Goal: Find specific page/section

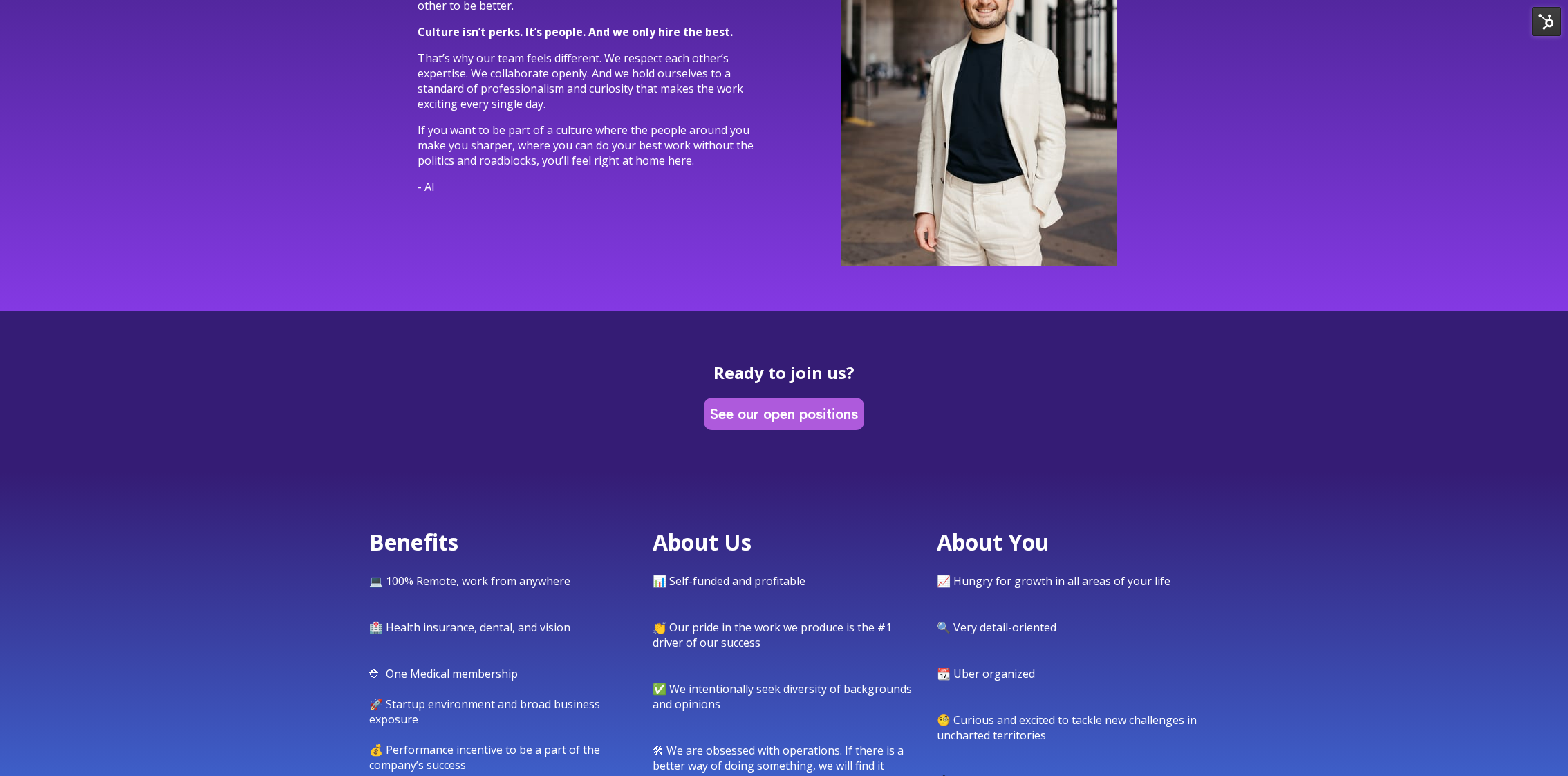
scroll to position [5274, 0]
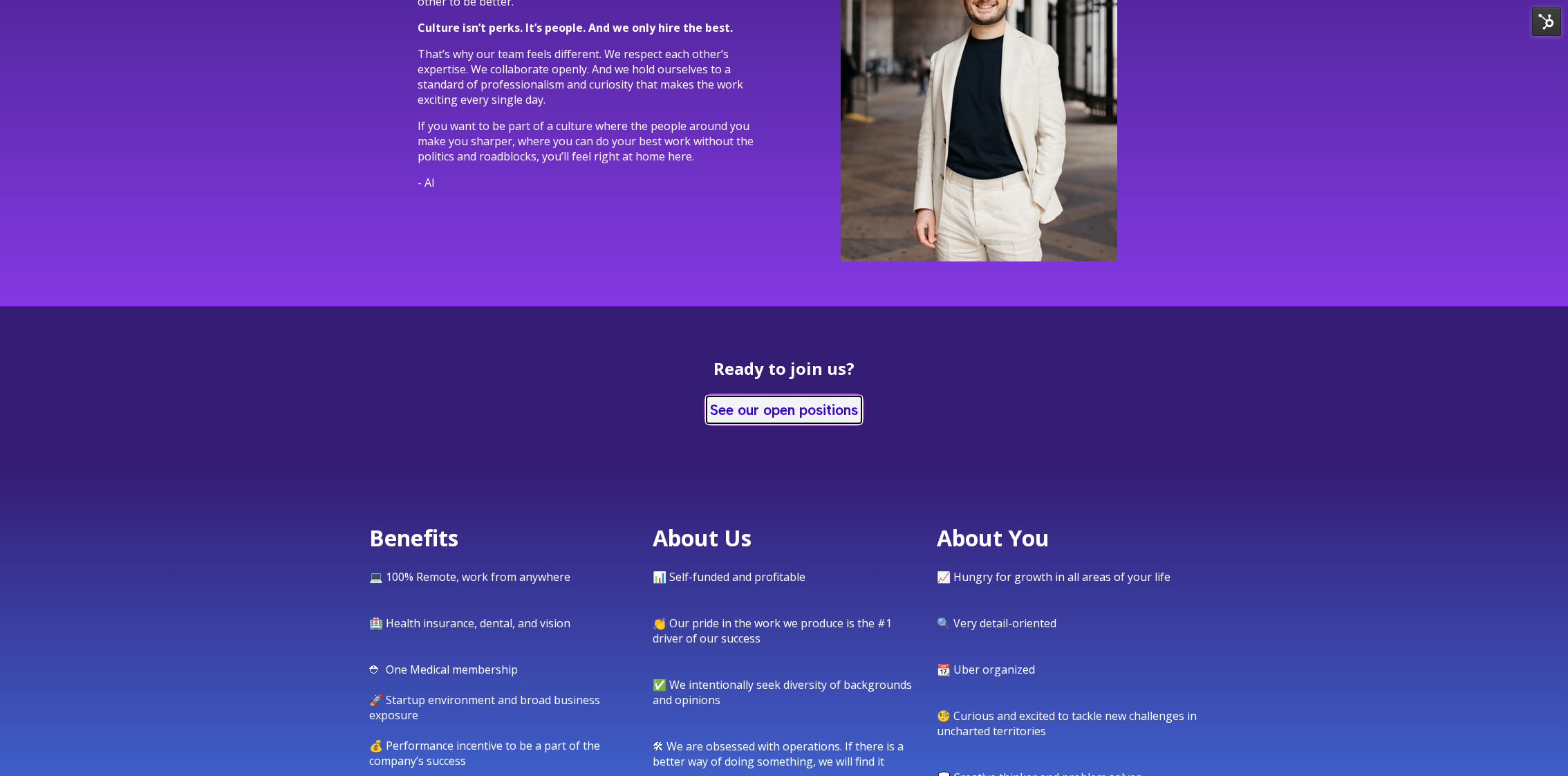
click at [786, 396] on link "See our open positions" at bounding box center [784, 410] width 155 height 27
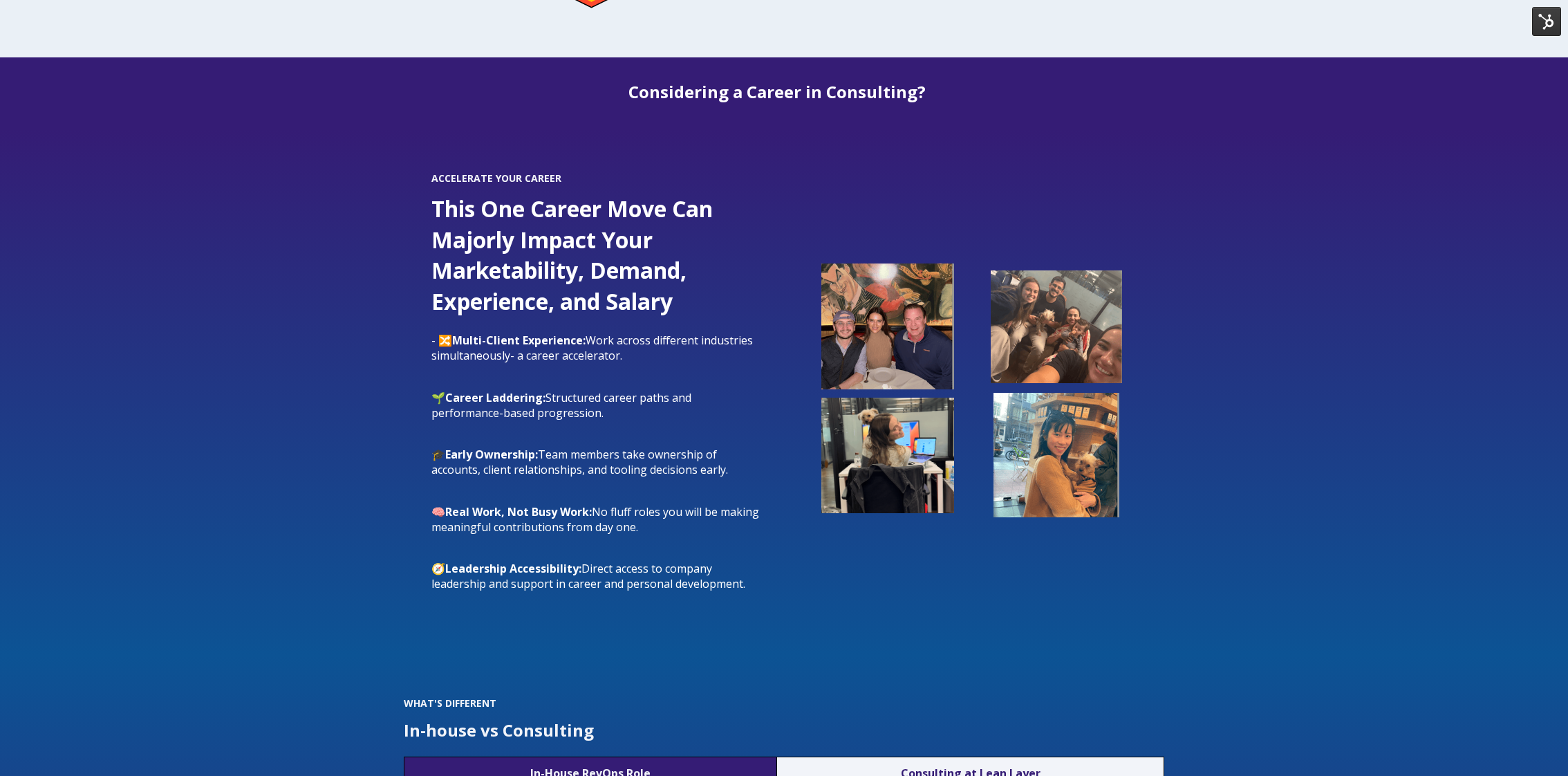
scroll to position [1484, 0]
